Goal: Transaction & Acquisition: Download file/media

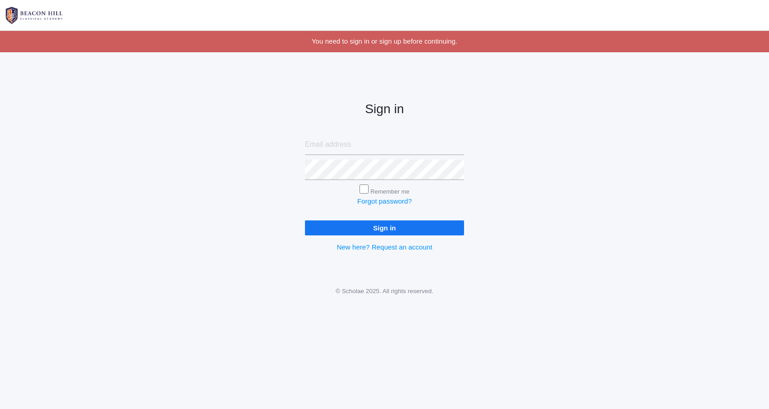
click at [429, 144] on input "email" at bounding box center [384, 145] width 159 height 20
type input "[EMAIL_ADDRESS][DOMAIN_NAME]"
click at [426, 231] on input "Sign in" at bounding box center [384, 228] width 159 height 15
click at [426, 228] on input "Sign in" at bounding box center [384, 228] width 159 height 15
click at [305, 221] on input "Sign in" at bounding box center [384, 228] width 159 height 15
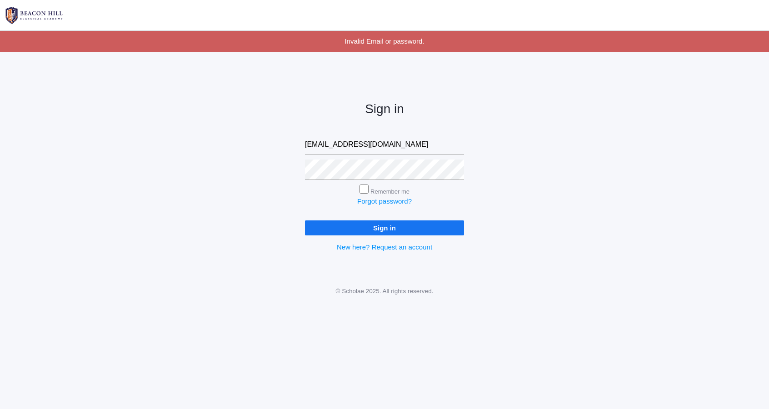
click at [431, 226] on input "Sign in" at bounding box center [384, 228] width 159 height 15
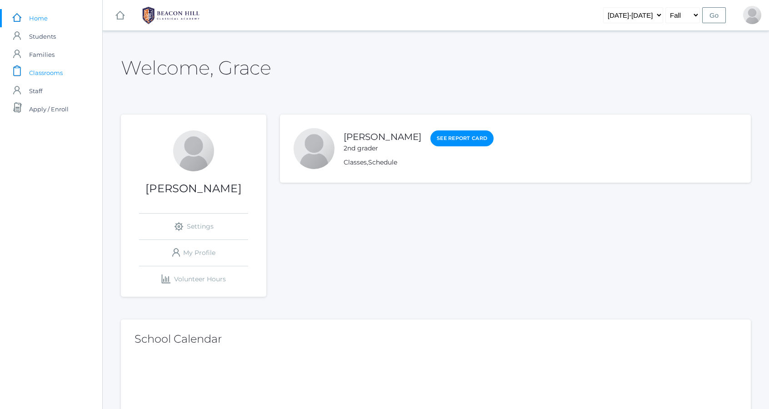
click at [63, 75] on link "icons/clipboard/plain Created with Sketch. Classrooms" at bounding box center [51, 73] width 102 height 18
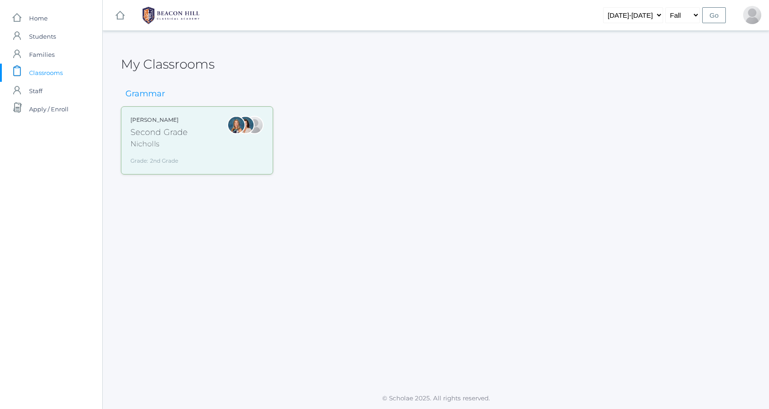
click at [221, 139] on div "[PERSON_NAME] Second Grade Nicholls Grade: 2nd Grade 02LA" at bounding box center [196, 140] width 133 height 49
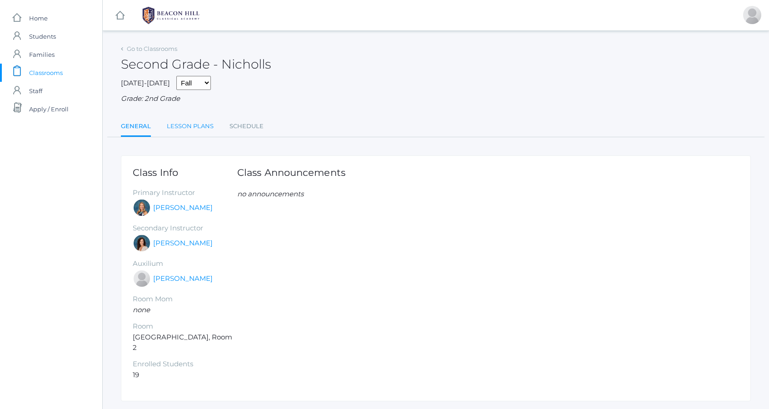
click at [199, 129] on link "Lesson Plans" at bounding box center [190, 126] width 47 height 18
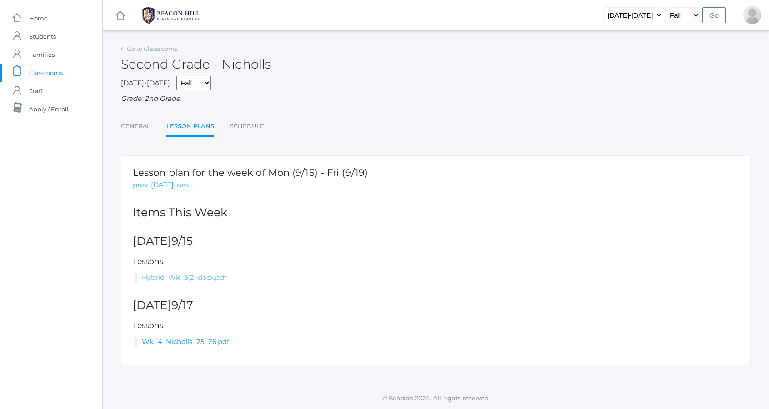
click at [209, 280] on link "Hybrid_Wk_3(2).docx.pdf" at bounding box center [184, 277] width 85 height 9
click at [213, 273] on link "Hybrid_Wk_3(2).docx.pdf" at bounding box center [184, 277] width 85 height 9
